Goal: Find contact information: Find contact information

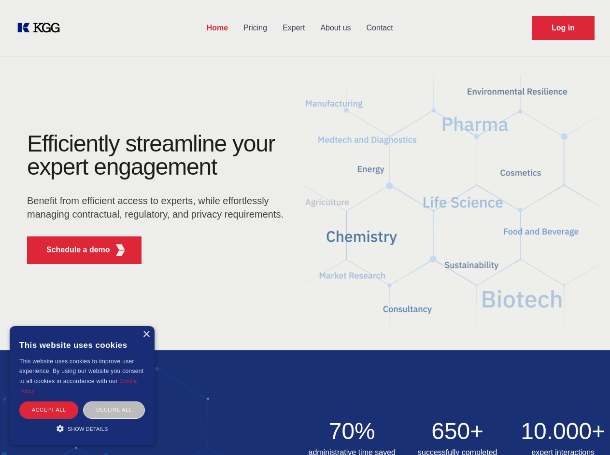
click at [305, 227] on div "Efficiently streamline your expert engagement Benefit from efficient access to …" at bounding box center [159, 202] width 294 height 140
click at [72, 250] on p "Schedule a demo" at bounding box center [78, 250] width 64 height 12
click at [146, 335] on div "× This website uses cookies This website uses cookies to improve user experienc…" at bounding box center [82, 385] width 145 height 119
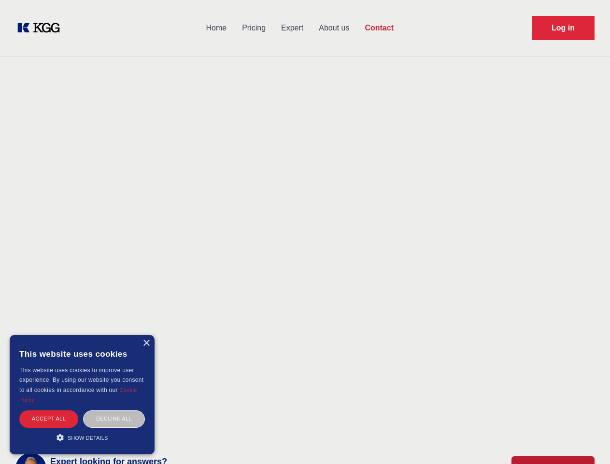
click at [49, 410] on div "Accept all" at bounding box center [48, 418] width 59 height 17
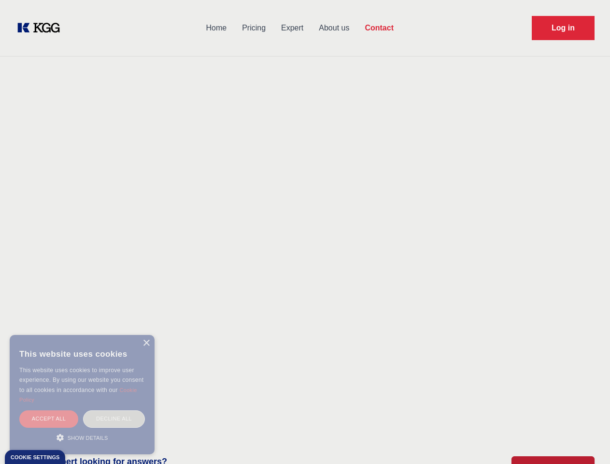
click at [114, 410] on div "Decline all" at bounding box center [114, 418] width 62 height 17
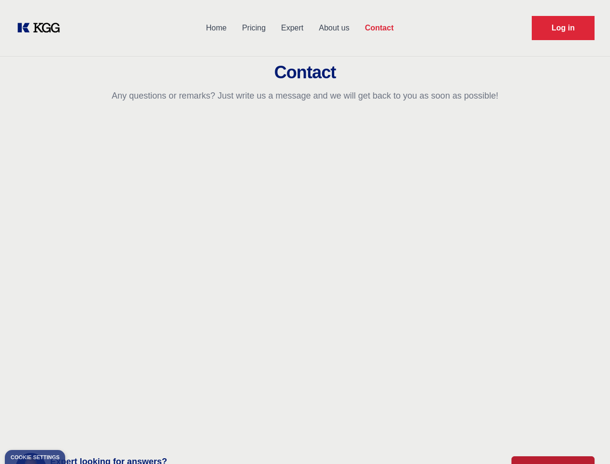
click at [82, 429] on main "Contact Any questions or remarks? Just write us a message and we will get back …" at bounding box center [305, 251] width 610 height 503
